Goal: Task Accomplishment & Management: Use online tool/utility

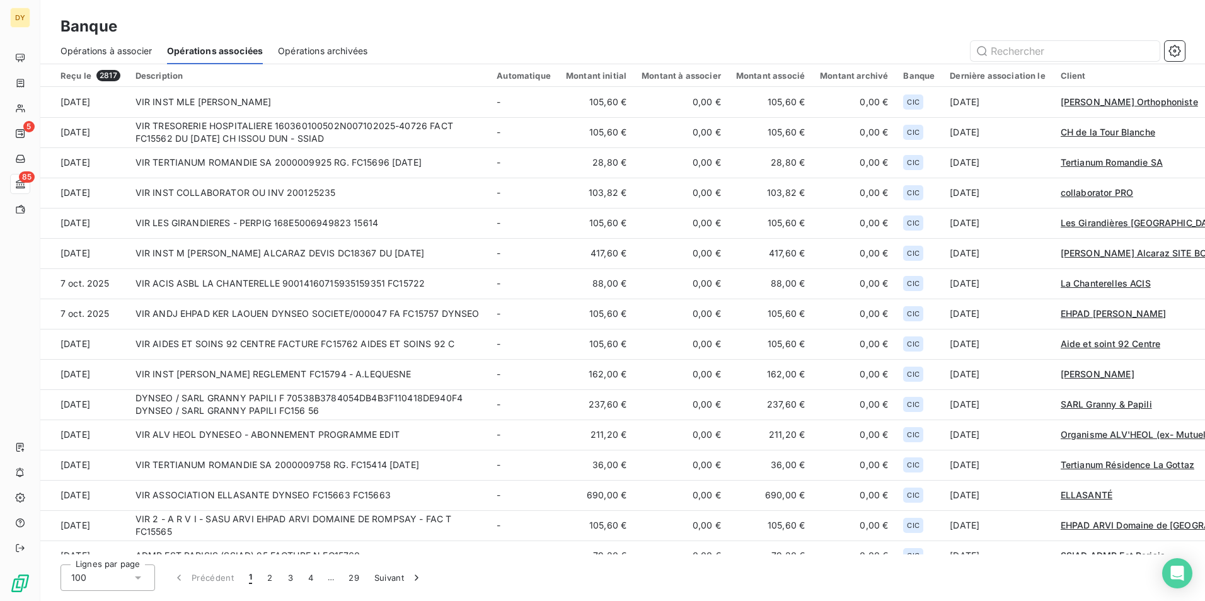
click at [137, 45] on span "Opérations à associer" at bounding box center [105, 51] width 91 height 13
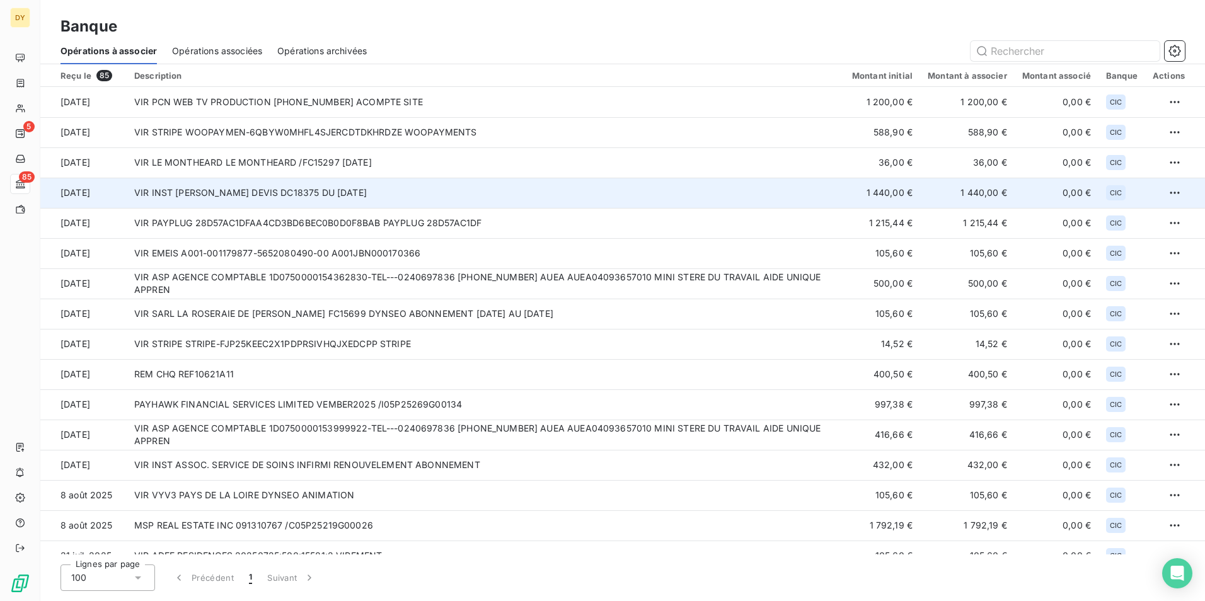
click at [241, 188] on td "VIR INST [PERSON_NAME] DEVIS DC18375 DU [DATE]" at bounding box center [486, 193] width 718 height 30
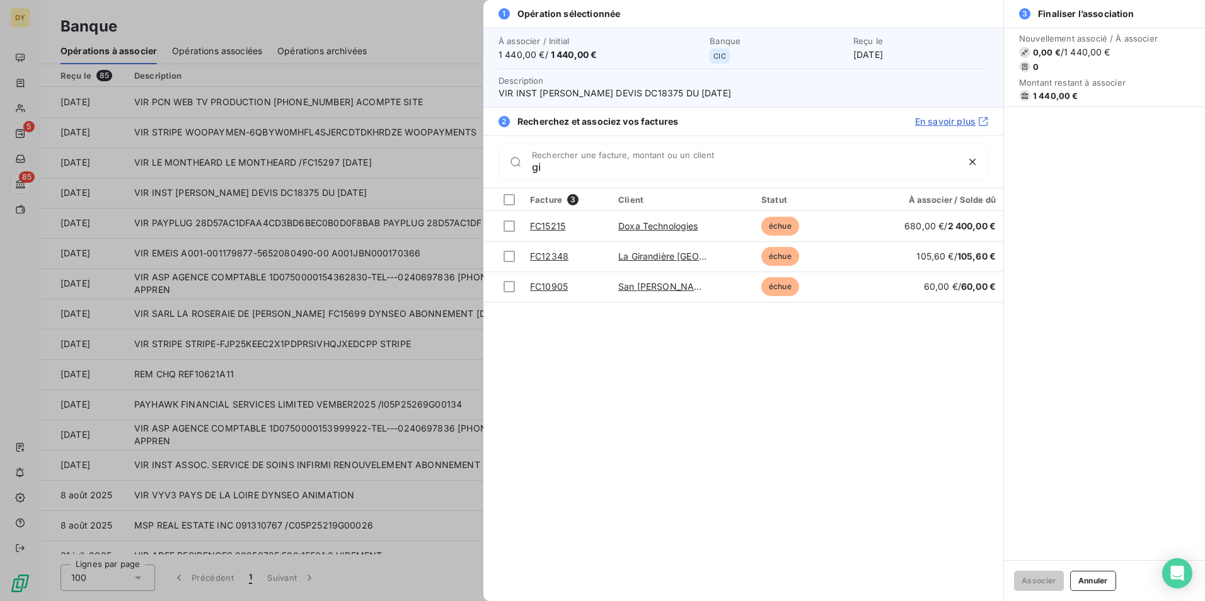
type input "g"
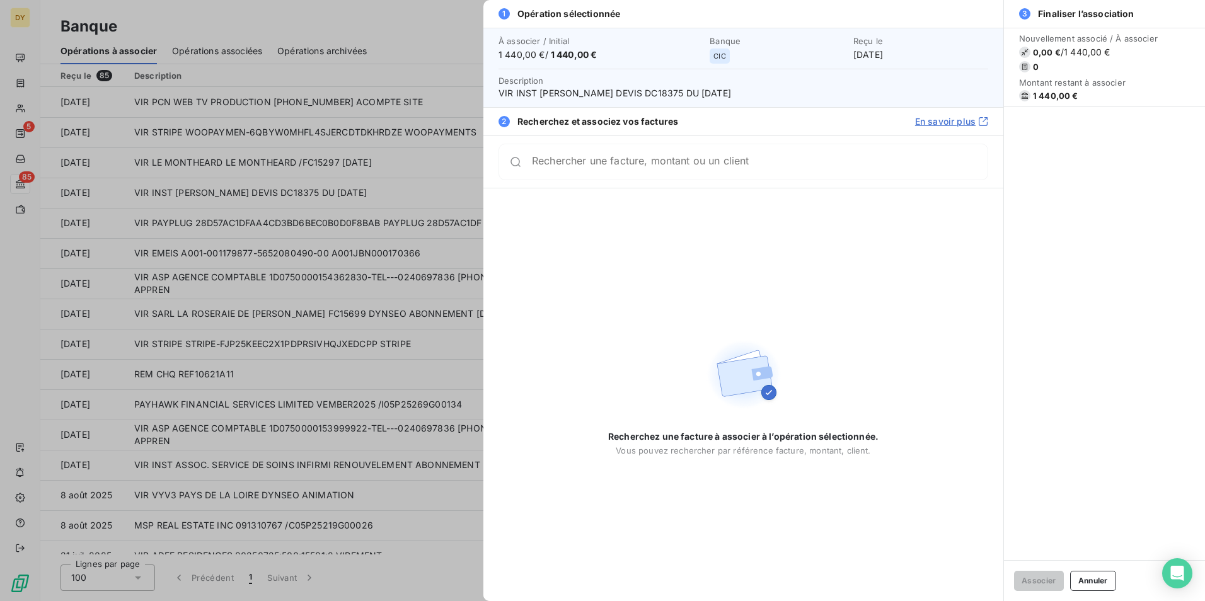
click at [594, 156] on div "Rechercher une facture, montant ou un client" at bounding box center [760, 162] width 456 height 13
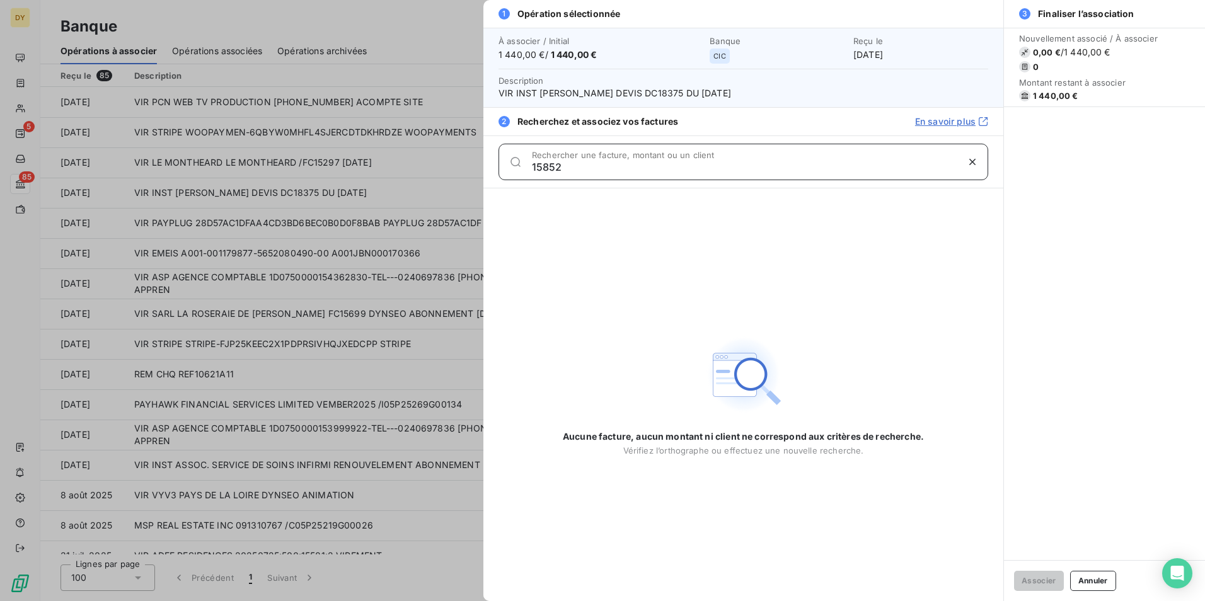
type input "15852"
click at [208, 58] on div at bounding box center [602, 300] width 1205 height 601
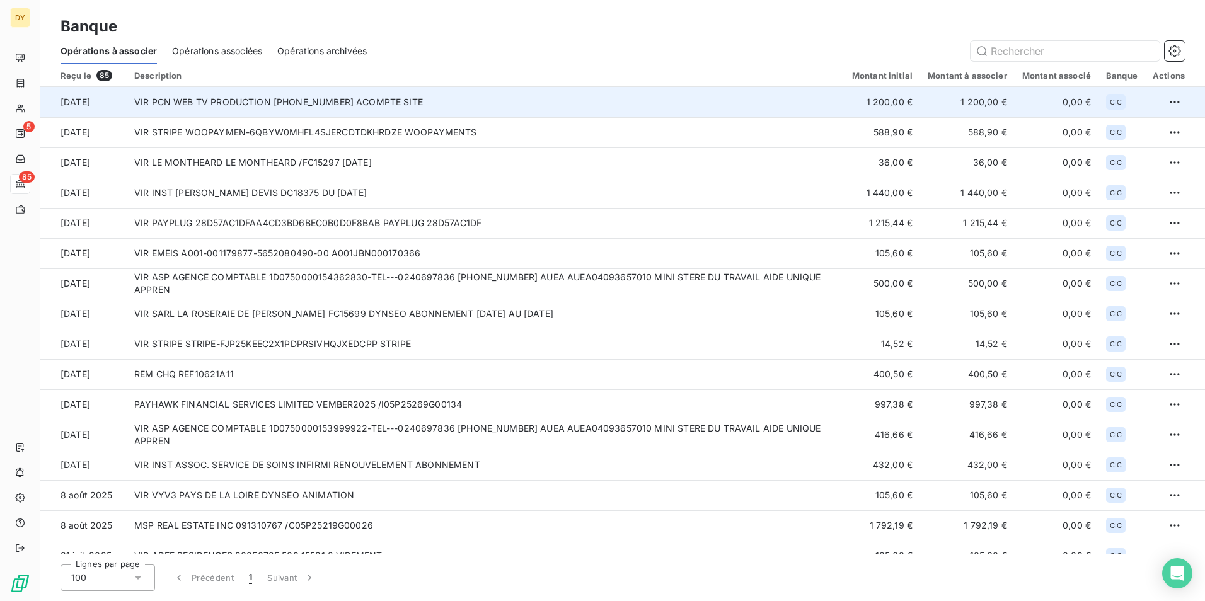
click at [508, 103] on td "VIR PCN WEB TV PRODUCTION 30066-12-25286025008916 ACOMPTE SITE" at bounding box center [486, 102] width 718 height 30
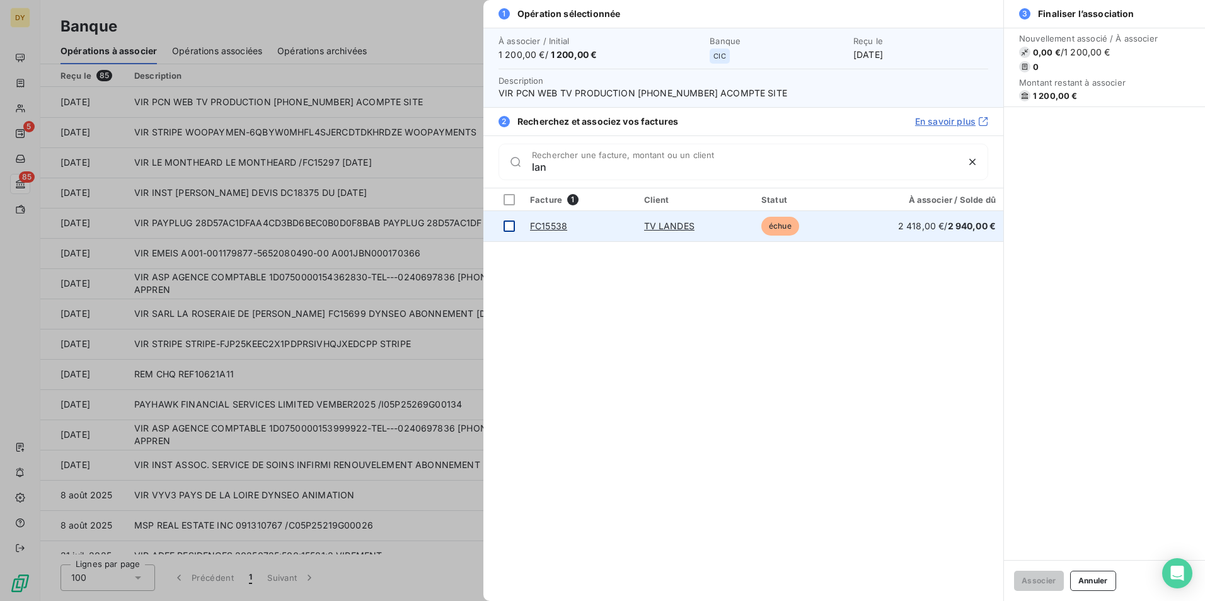
type input "lan"
click at [508, 226] on div at bounding box center [508, 226] width 11 height 11
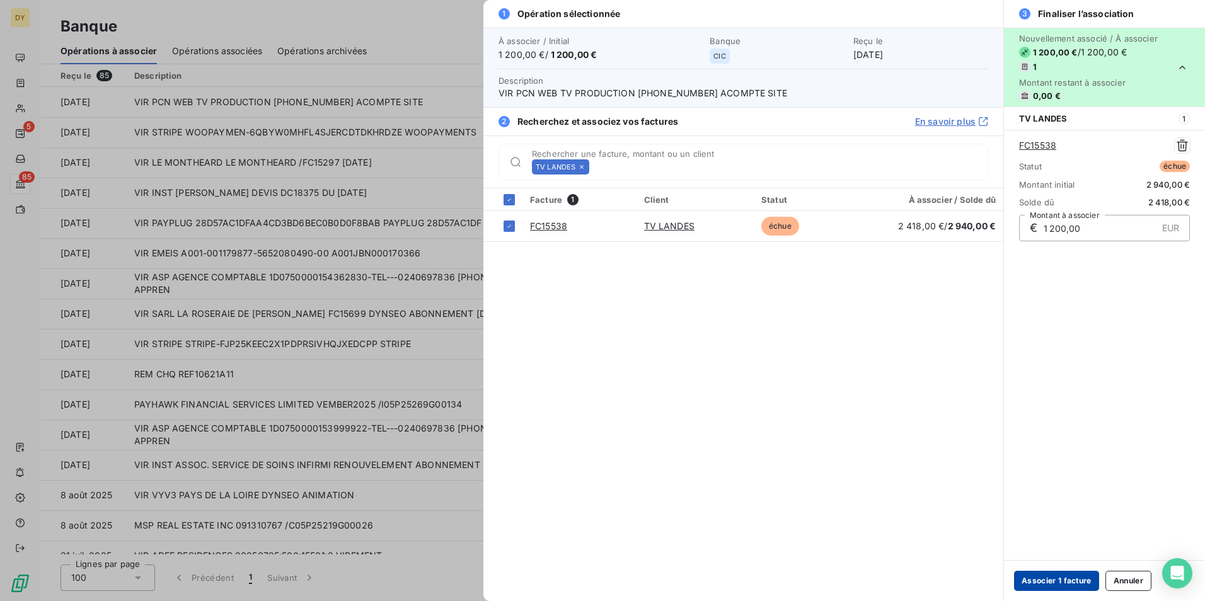
drag, startPoint x: 1070, startPoint y: 580, endPoint x: 1059, endPoint y: 575, distance: 12.2
click at [1069, 580] on button "Associer 1 facture" at bounding box center [1056, 581] width 85 height 20
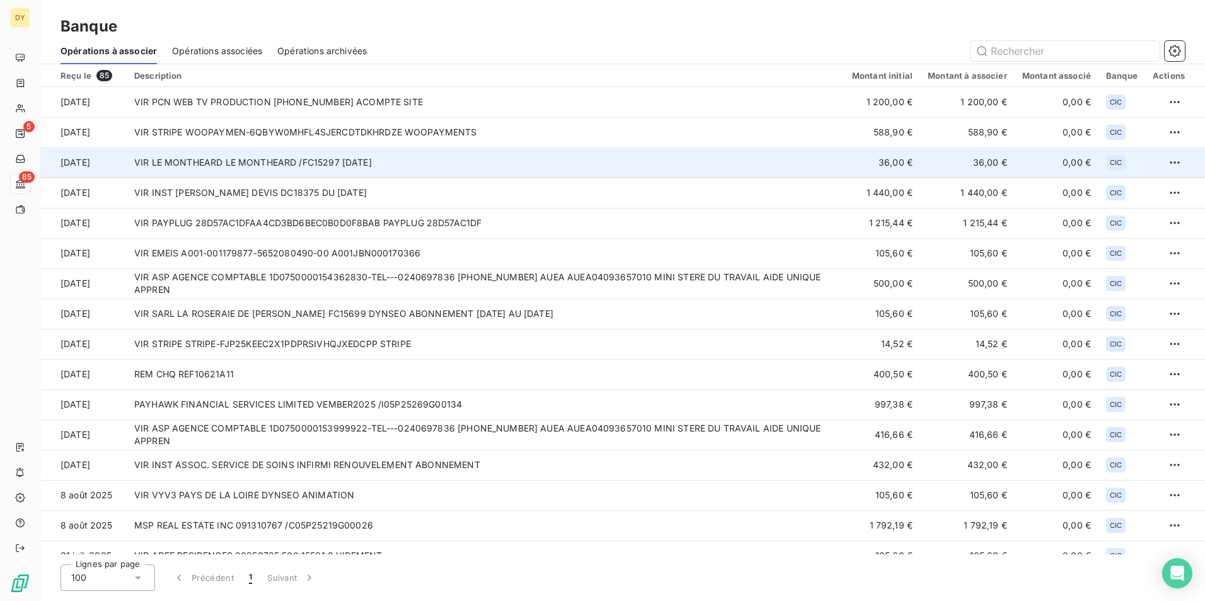
click at [176, 176] on td "VIR LE MONTHEARD LE MONTHEARD /FC15297 26.5.2025" at bounding box center [486, 162] width 718 height 30
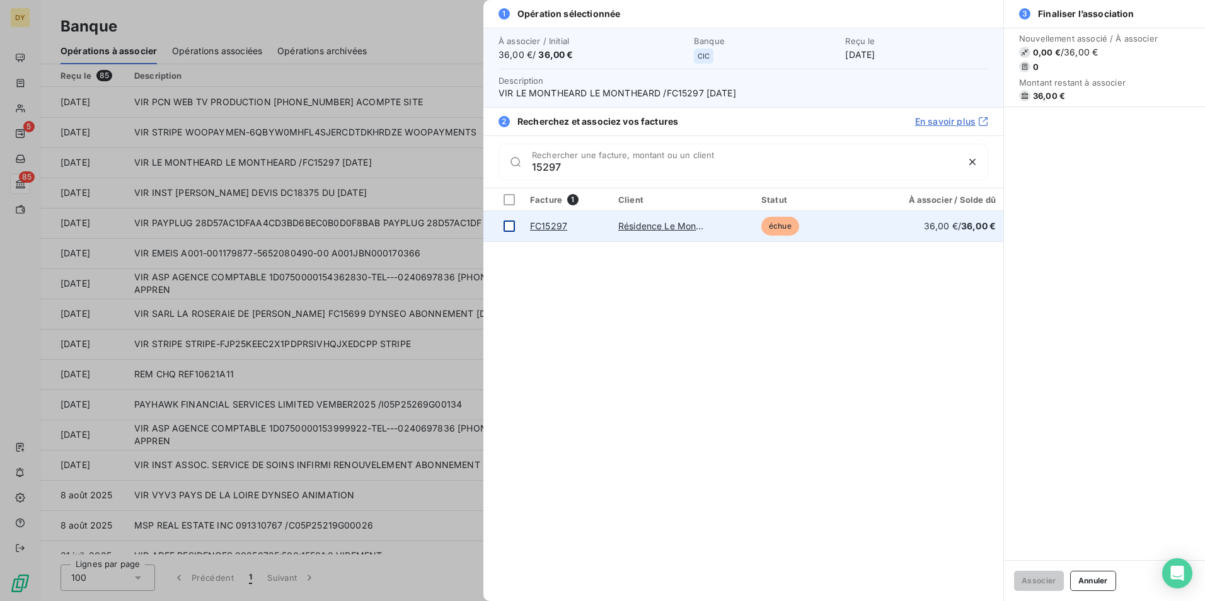
type input "15297"
click at [508, 226] on div at bounding box center [508, 226] width 11 height 11
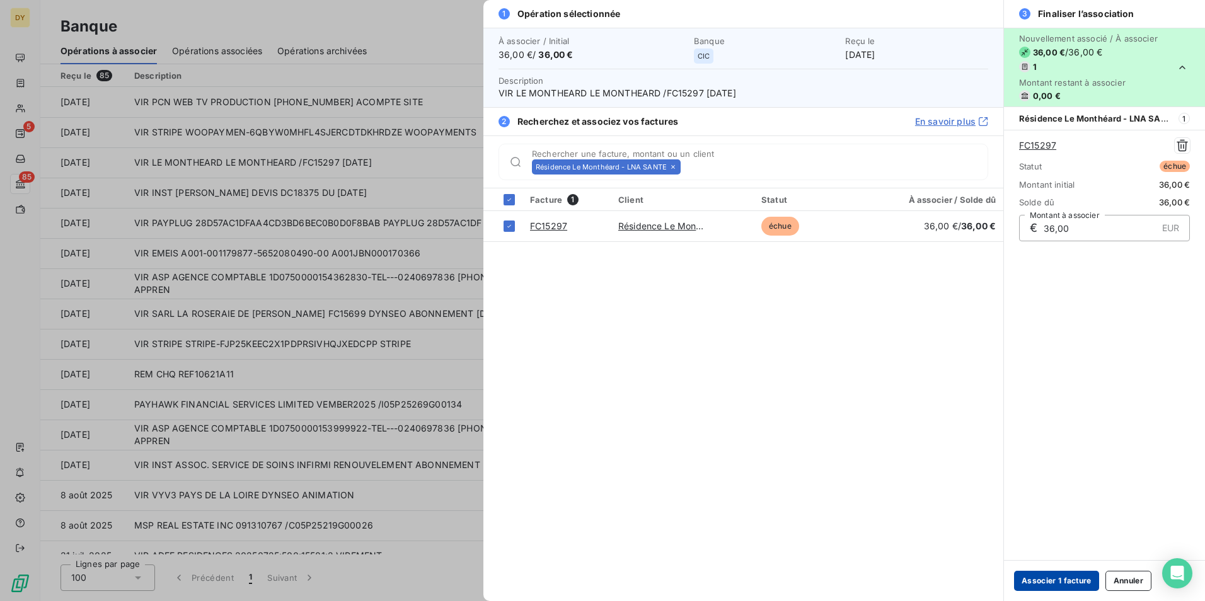
click at [1035, 579] on button "Associer 1 facture" at bounding box center [1056, 581] width 85 height 20
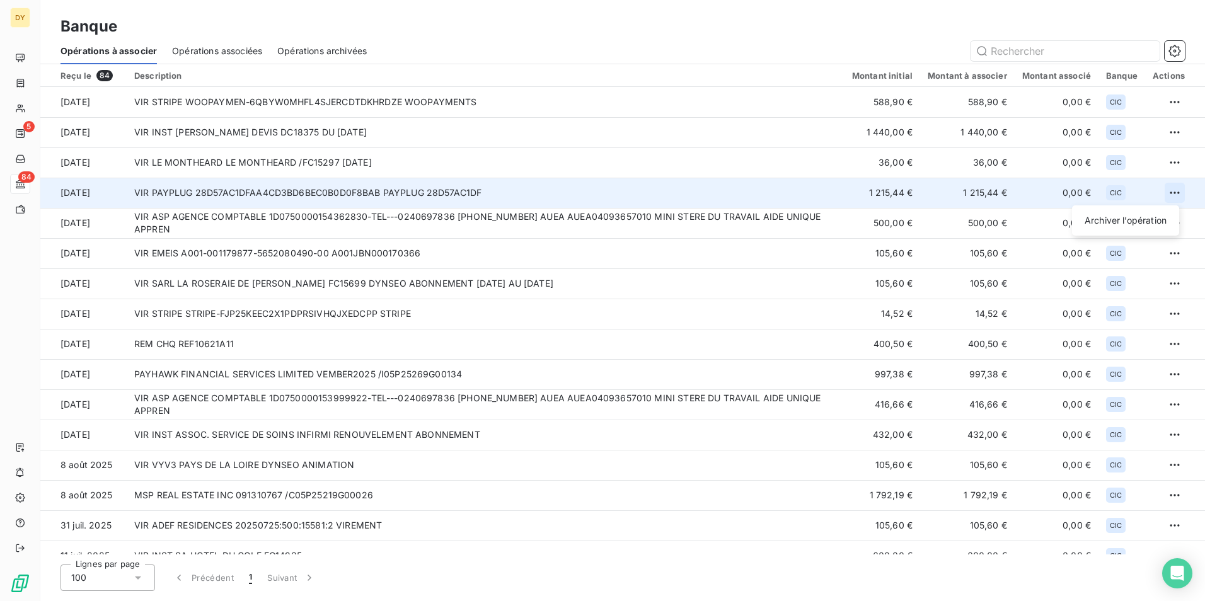
click at [1162, 193] on html "DY 5 84 Banque Opérations à associer Opérations associées Opérations archivées …" at bounding box center [602, 300] width 1205 height 601
click at [1123, 224] on div "Archiver l’opération" at bounding box center [1125, 220] width 97 height 20
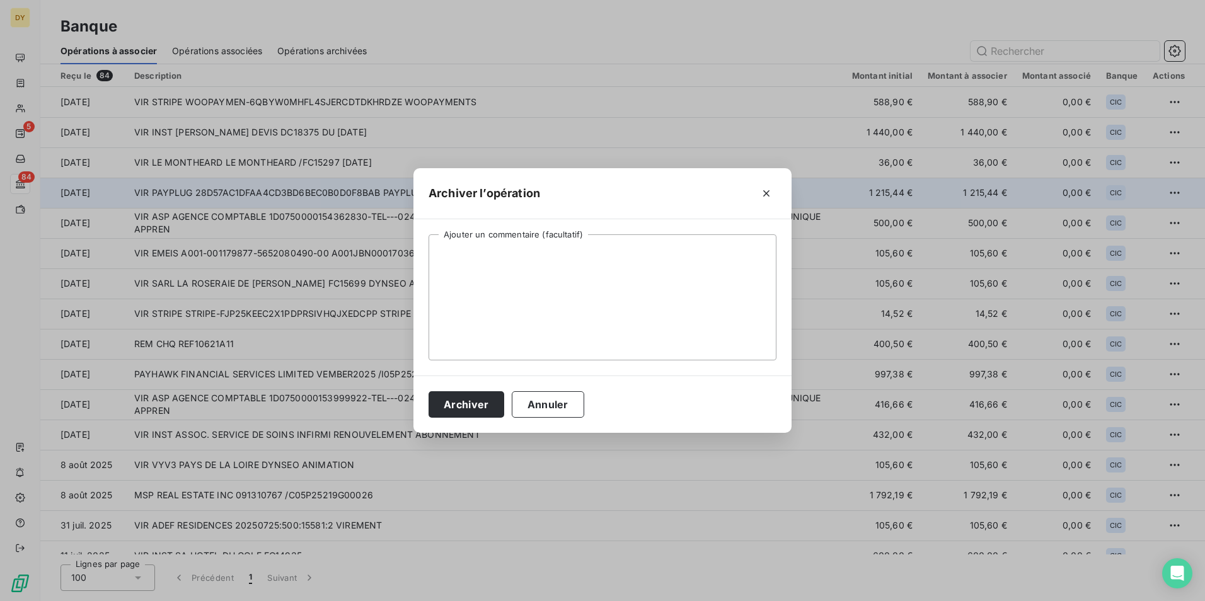
drag, startPoint x: 474, startPoint y: 405, endPoint x: 483, endPoint y: 342, distance: 64.2
click at [474, 396] on button "Archiver" at bounding box center [466, 404] width 76 height 26
